Goal: Task Accomplishment & Management: Manage account settings

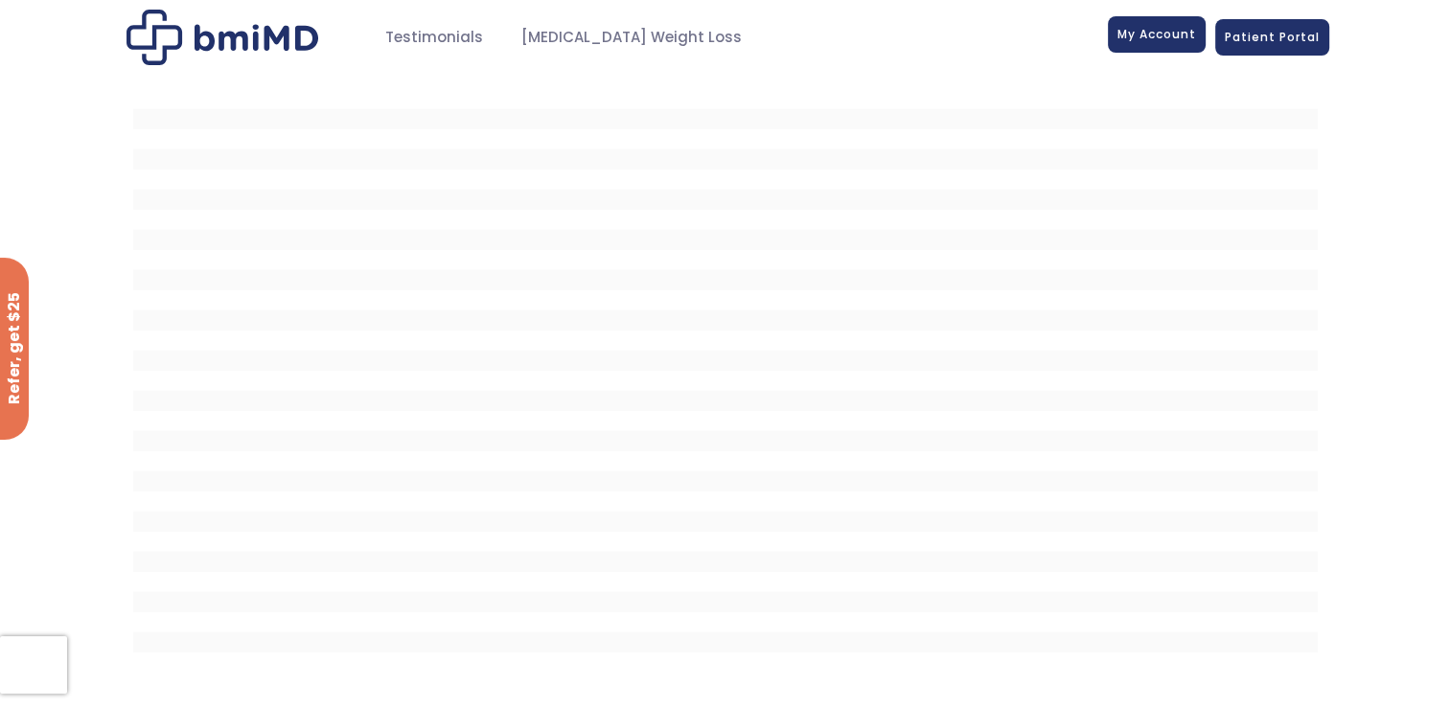
click at [1162, 28] on span "My Account" at bounding box center [1157, 34] width 79 height 16
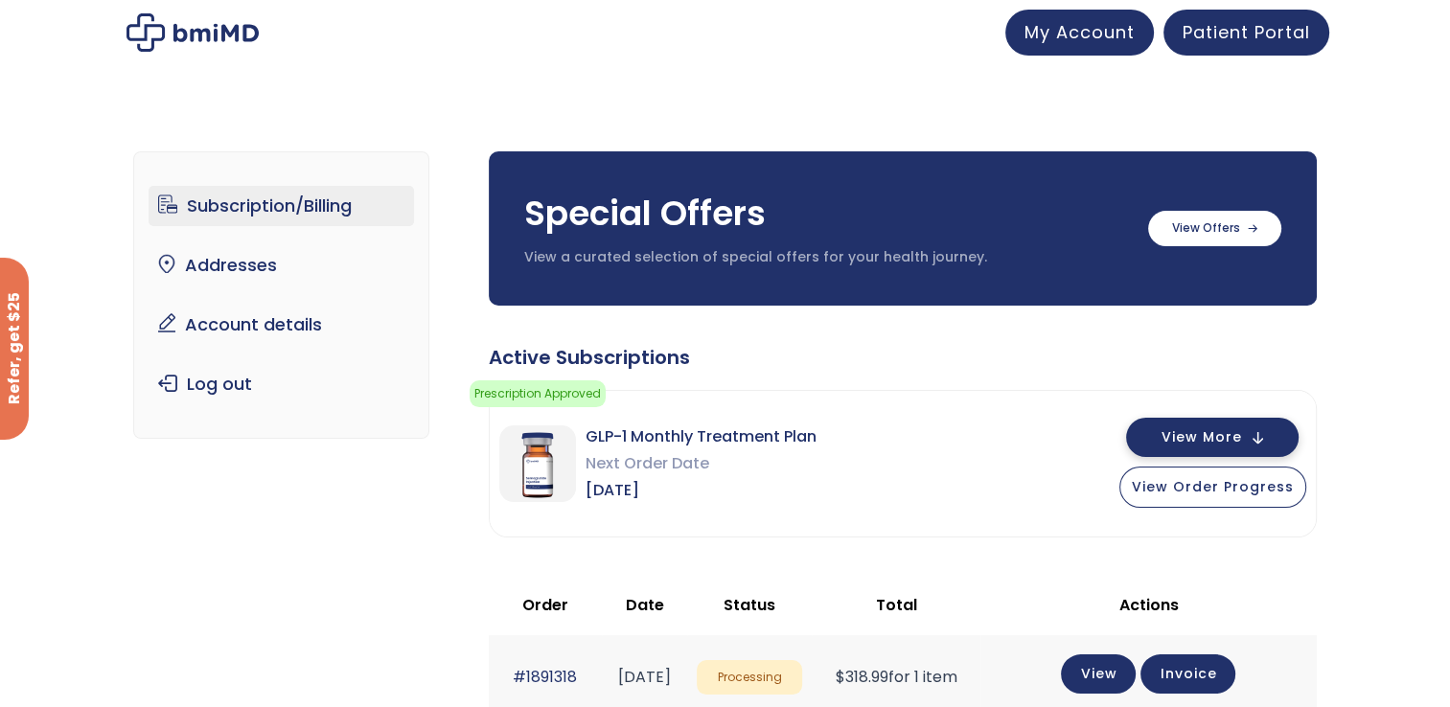
click at [1202, 431] on span "View More" at bounding box center [1202, 437] width 81 height 12
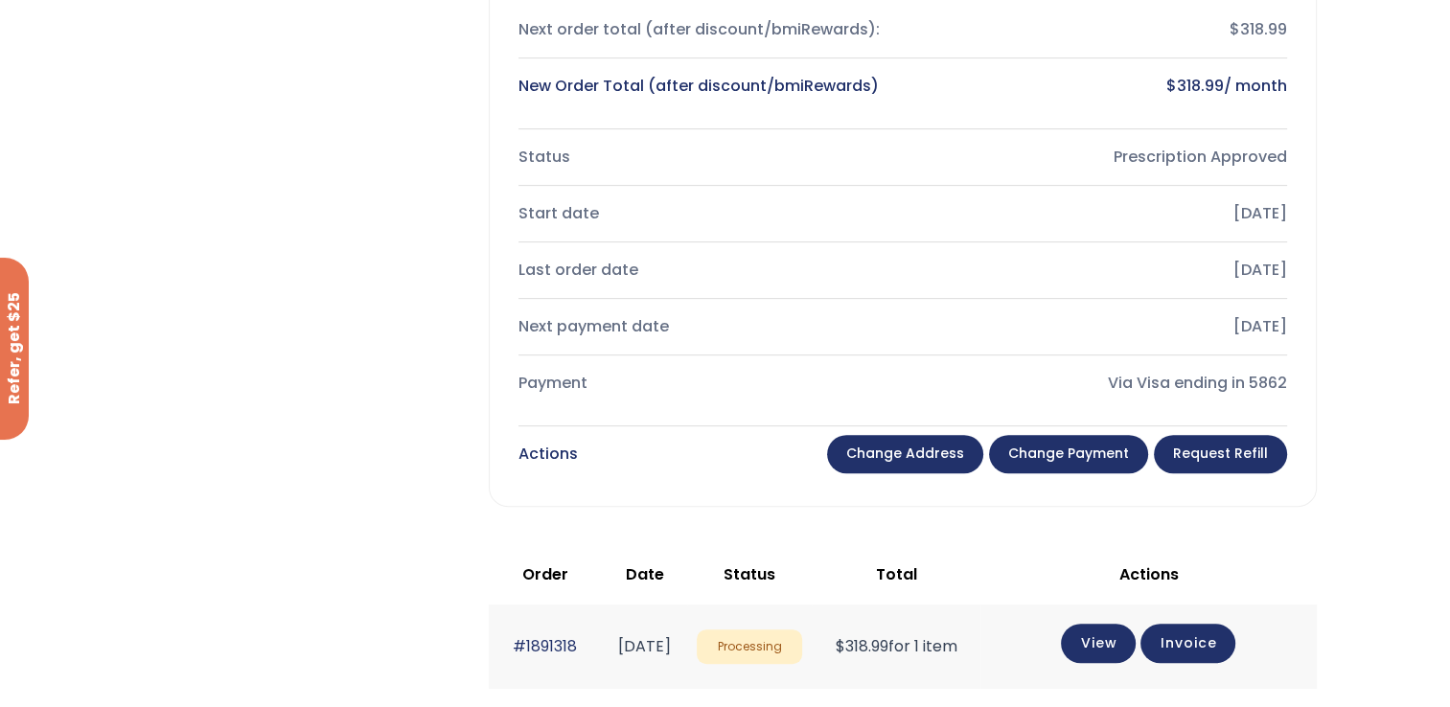
scroll to position [719, 0]
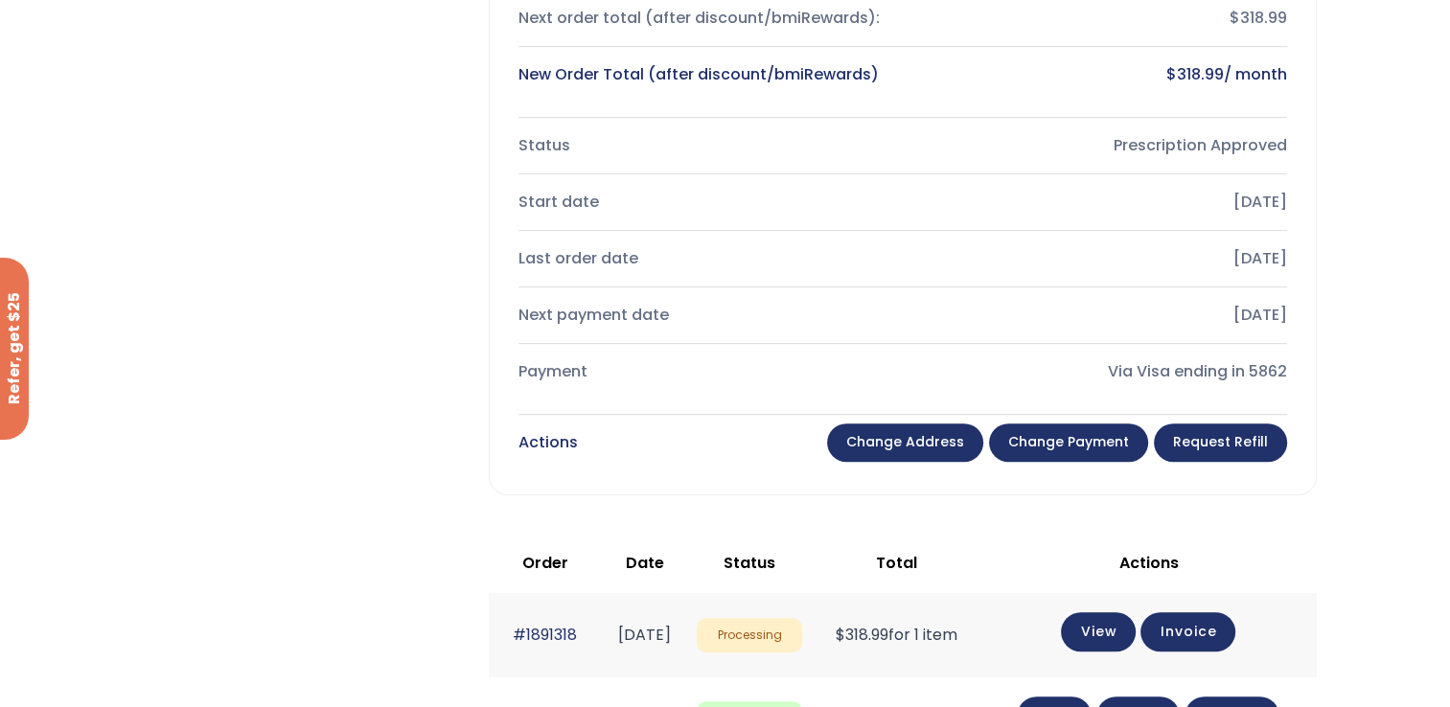
click at [1072, 443] on link "Change payment" at bounding box center [1068, 443] width 159 height 38
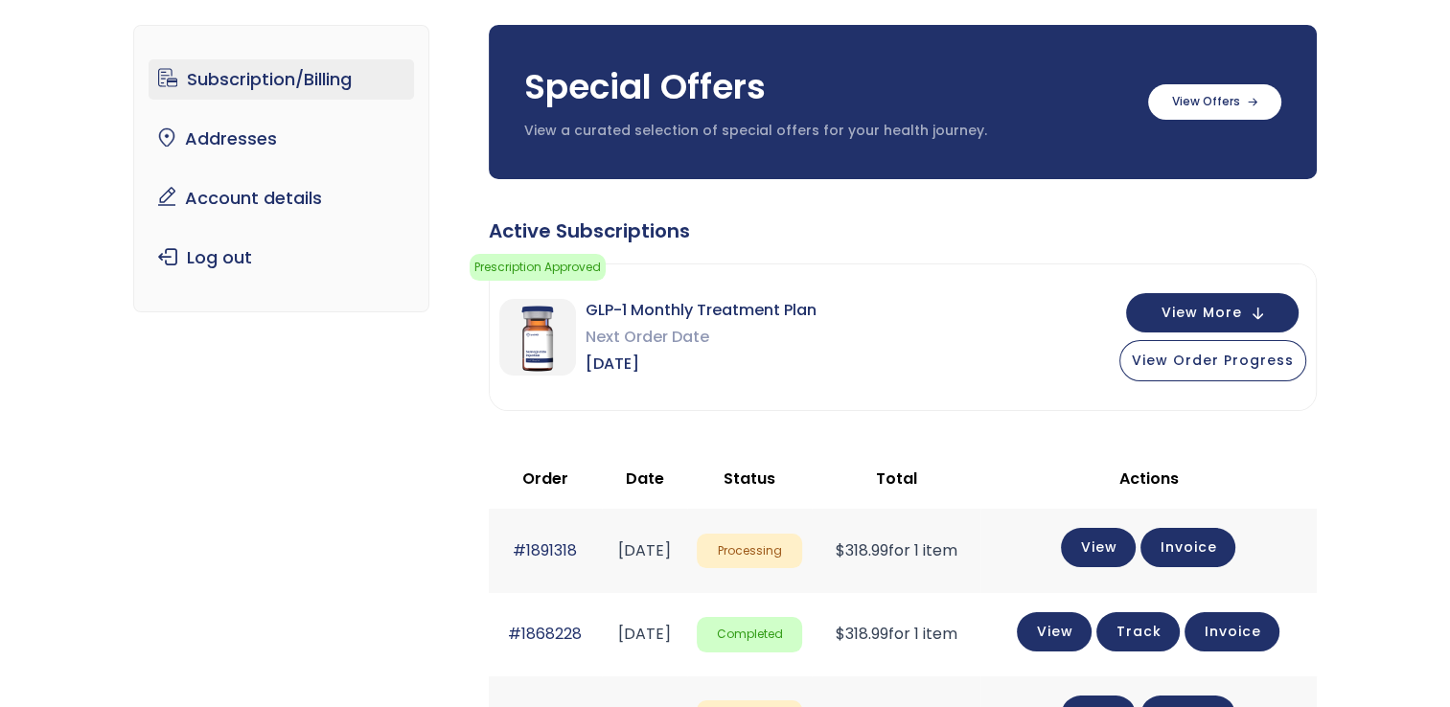
scroll to position [127, 0]
click at [259, 186] on link "Account details" at bounding box center [282, 198] width 266 height 40
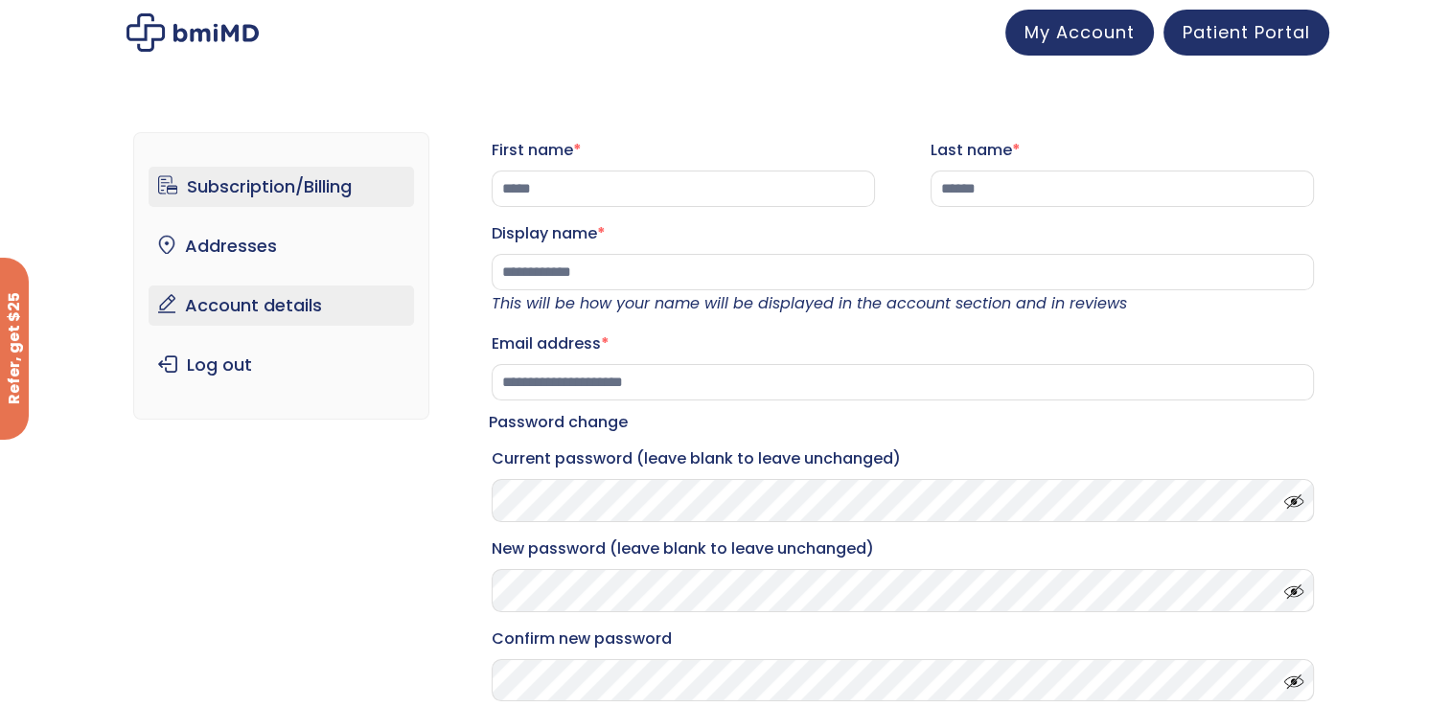
click at [295, 183] on link "Subscription/Billing" at bounding box center [282, 187] width 266 height 40
